Goal: Task Accomplishment & Management: Manage account settings

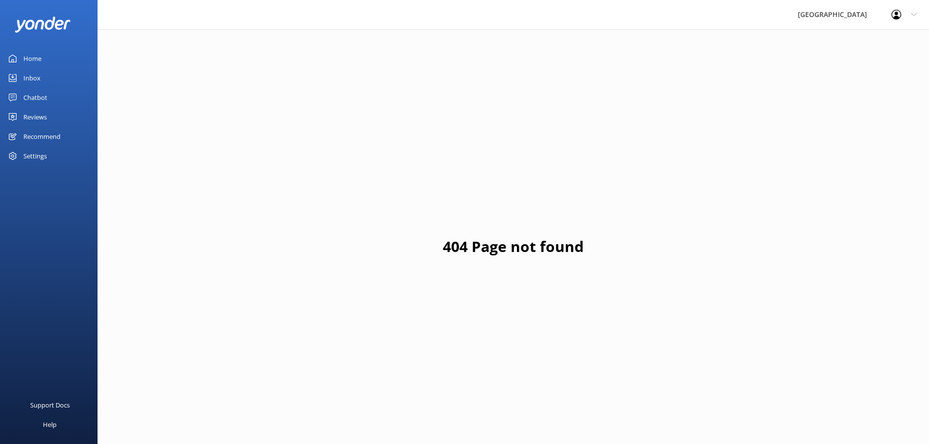
click at [39, 121] on div "Reviews" at bounding box center [34, 116] width 23 height 19
